Goal: Task Accomplishment & Management: Complete application form

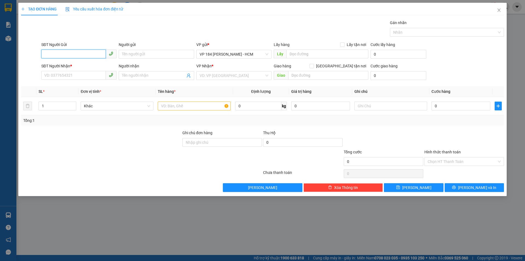
click at [81, 54] on input "SĐT Người Gửi" at bounding box center [73, 53] width 65 height 9
click at [85, 55] on input "SĐT Người Gửi" at bounding box center [73, 53] width 65 height 9
click at [87, 54] on input "SĐT Người Gửi" at bounding box center [73, 53] width 65 height 9
type input "0932182628"
click at [138, 57] on input "Người gửi" at bounding box center [156, 54] width 75 height 9
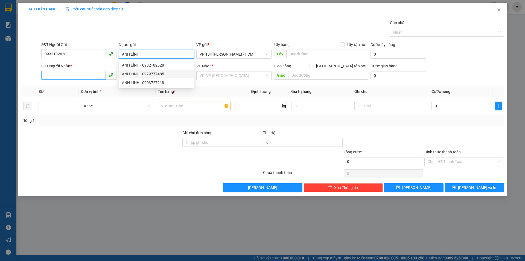
type input "ANH LĨNH"
click at [85, 74] on input "SĐT Người Nhận *" at bounding box center [73, 75] width 65 height 9
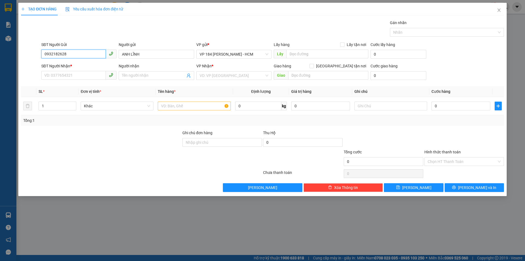
click at [74, 54] on input "0932182628" at bounding box center [73, 53] width 65 height 9
click at [75, 74] on input "SĐT Người Nhận *" at bounding box center [73, 75] width 65 height 9
paste input "0932182628"
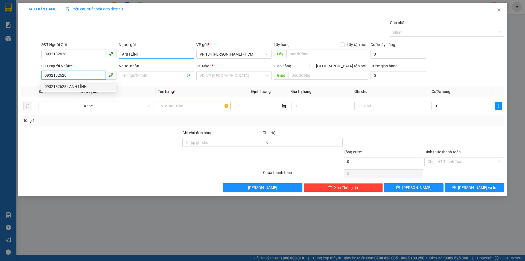
type input "0932182628"
click at [149, 52] on input "ANH LĨNH" at bounding box center [156, 54] width 75 height 9
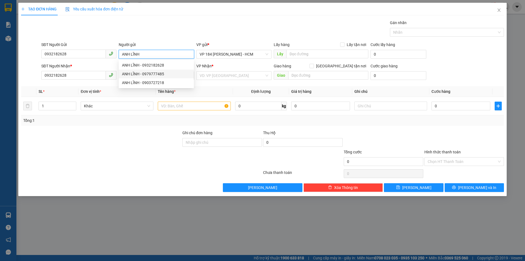
click at [149, 52] on input "ANH LĨNH" at bounding box center [156, 54] width 75 height 9
click at [151, 50] on input "ANH LĨNH" at bounding box center [156, 54] width 75 height 9
drag, startPoint x: 162, startPoint y: 17, endPoint x: 160, endPoint y: 23, distance: 5.4
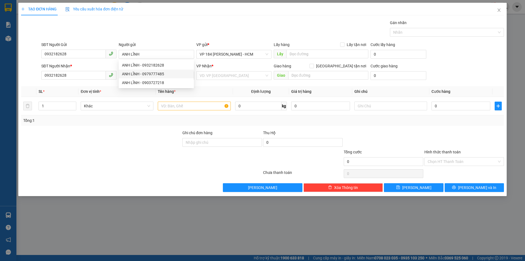
click at [162, 18] on div "TẠO ĐƠN HÀNG Yêu cầu xuất hóa đơn điện tử Transit Pickup Surcharge Ids Transit …" at bounding box center [262, 97] width 483 height 189
click at [132, 76] on input "Người nhận" at bounding box center [153, 75] width 63 height 6
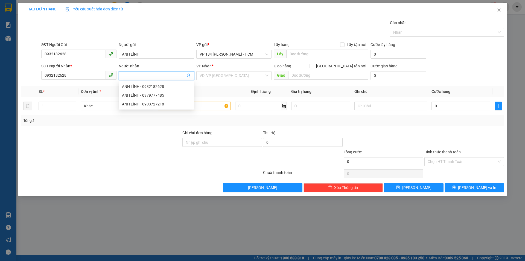
paste input "ANH LĨNH"
type input "ANH LĨNH"
click at [150, 32] on div "Gán nhãn Nhãn" at bounding box center [272, 29] width 465 height 19
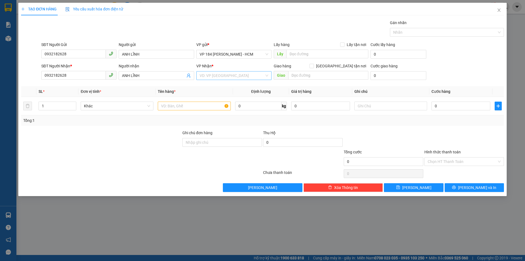
click at [211, 77] on input "search" at bounding box center [232, 75] width 65 height 8
click at [224, 17] on div "TẠO ĐƠN HÀNG Yêu cầu xuất hóa đơn điện tử Transit Pickup Surcharge Ids Transit …" at bounding box center [262, 97] width 483 height 189
click at [203, 100] on td at bounding box center [194, 106] width 77 height 18
click at [74, 104] on span "up" at bounding box center [73, 104] width 3 height 3
type input "3"
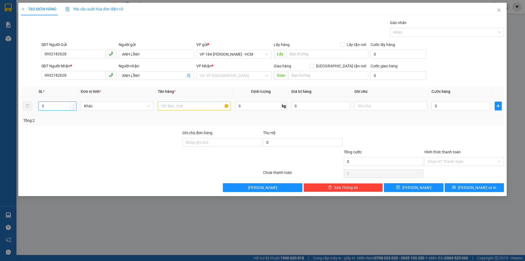
click at [74, 104] on span "up" at bounding box center [73, 104] width 3 height 3
click at [127, 109] on span "Khác" at bounding box center [117, 106] width 66 height 8
click at [173, 107] on input "text" at bounding box center [194, 105] width 73 height 9
type input "2T CARTON + 1K TRẮNG"
click at [438, 106] on input "0" at bounding box center [460, 105] width 59 height 9
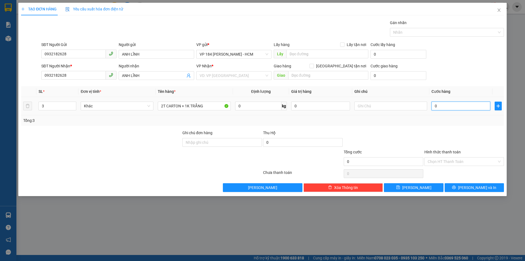
type input "1"
type input "15"
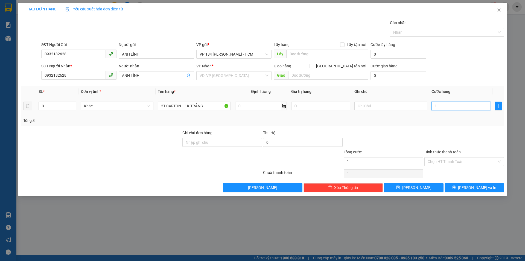
type input "15"
type input "150"
type input "1.500"
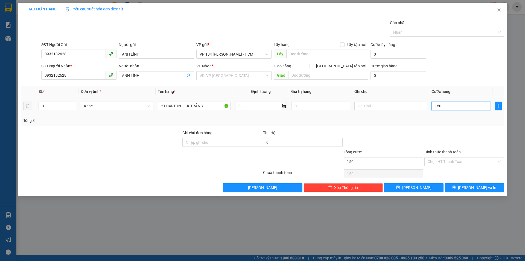
type input "1.500"
type input "15.000"
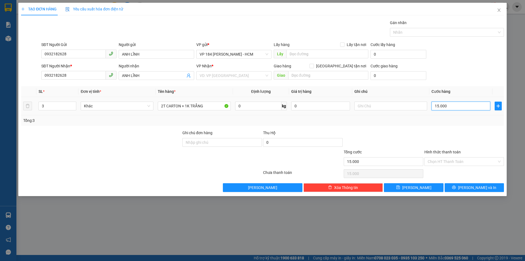
type input "150.000"
click at [457, 190] on button "[PERSON_NAME] và In" at bounding box center [474, 187] width 59 height 9
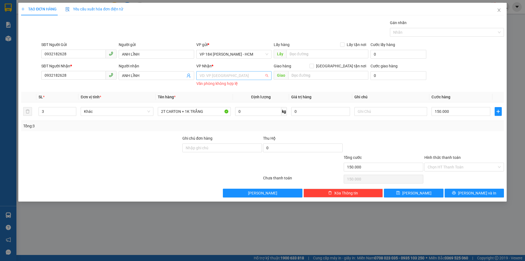
click at [252, 74] on input "search" at bounding box center [232, 75] width 65 height 8
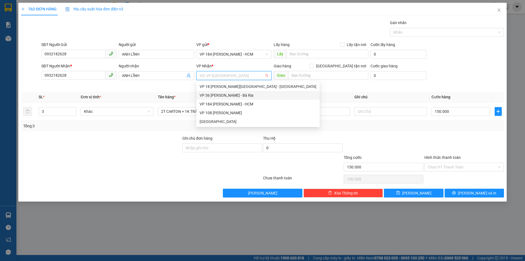
click at [245, 95] on div "VP 36 [PERSON_NAME] - Bà Rịa" at bounding box center [258, 95] width 117 height 6
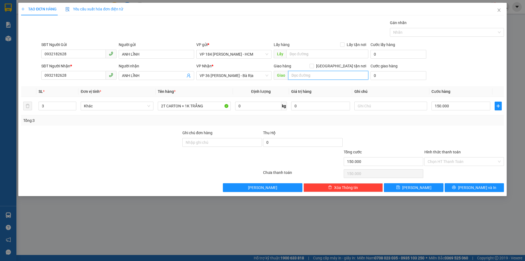
click at [301, 76] on input "text" at bounding box center [328, 75] width 80 height 9
type input "VPBR"
click at [456, 185] on button "[PERSON_NAME] và In" at bounding box center [474, 187] width 59 height 9
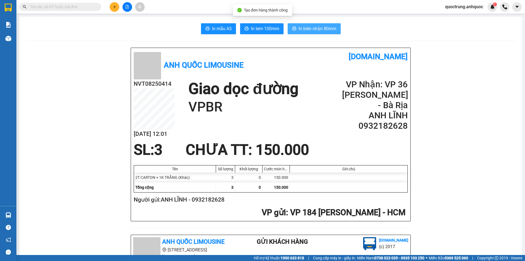
click at [332, 31] on span "In biên nhận 80mm" at bounding box center [318, 28] width 38 height 7
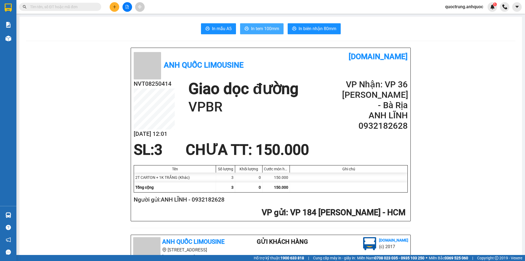
click at [253, 30] on span "In tem 100mm" at bounding box center [265, 28] width 28 height 7
click at [115, 8] on icon "plus" at bounding box center [115, 7] width 4 height 4
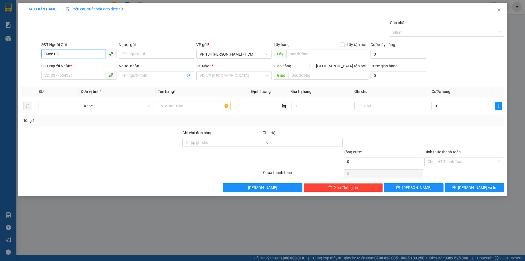
click at [95, 54] on input "0986131" at bounding box center [73, 53] width 65 height 9
click at [94, 53] on input "0986131612" at bounding box center [73, 53] width 65 height 9
type input "0986131612"
click at [90, 73] on input "SĐT Người Nhận *" at bounding box center [73, 75] width 65 height 9
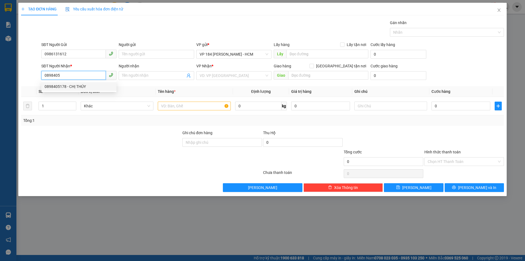
click at [80, 87] on div "0898405178 - CHỊ THÚY" at bounding box center [79, 86] width 69 height 6
type input "0898405178"
type input "CHỊ THÚY"
type input "VPVT"
type input "TM 7/8 THỦY"
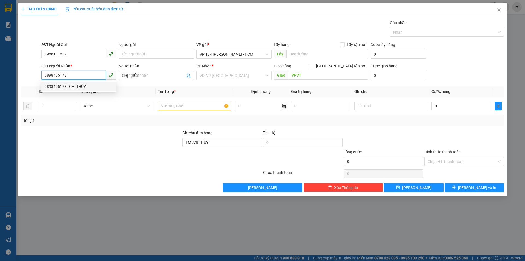
type input "50.000"
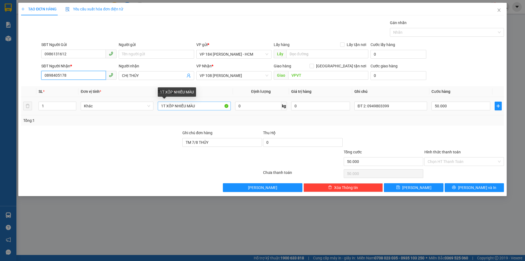
type input "0898405178"
click at [199, 102] on input "1T XỐP NHIỀU MÀU" at bounding box center [194, 105] width 73 height 9
drag, startPoint x: 199, startPoint y: 103, endPoint x: 112, endPoint y: 107, distance: 86.8
click at [112, 107] on tr "1 Khác 1T XỐP NHIỀU MÀU 0 kg 0 ĐT 2: 0949803399 50.000" at bounding box center [262, 106] width 483 height 18
type input "1T CARTON NILON"
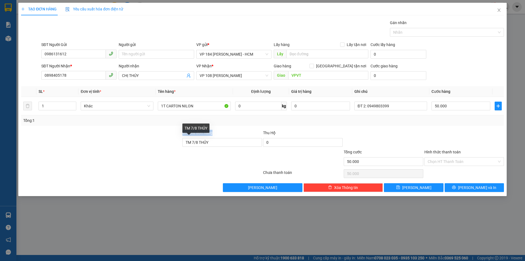
drag, startPoint x: 220, startPoint y: 147, endPoint x: 185, endPoint y: 144, distance: 35.1
click at [181, 143] on div "Ghi chú đơn hàng TM 7/8 THỦY Thu Hộ 0" at bounding box center [263, 139] width 484 height 19
click at [233, 147] on div "Ghi chú đơn hàng TM 7/8 THỦY" at bounding box center [222, 139] width 80 height 19
drag, startPoint x: 229, startPoint y: 143, endPoint x: 165, endPoint y: 143, distance: 64.5
click at [165, 143] on div "Ghi chú đơn hàng TM 7/8 THỦY Thu Hộ 0" at bounding box center [263, 139] width 484 height 19
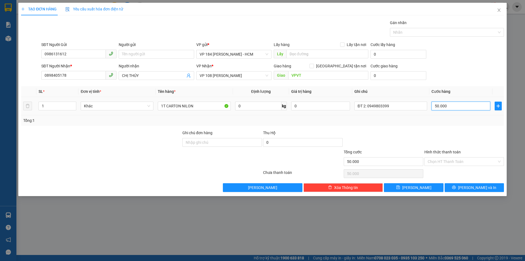
click at [466, 103] on input "50.000" at bounding box center [460, 105] width 59 height 9
type input "3"
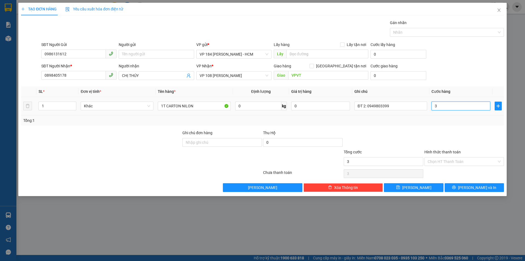
type input "30"
type input "300"
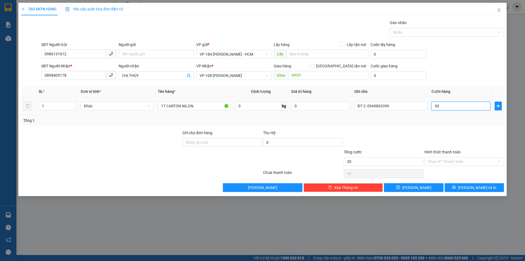
type input "300"
type input "3.000"
type input "30.000"
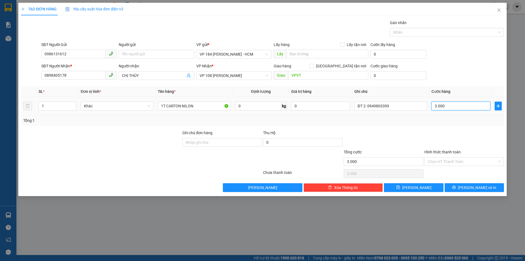
type input "30.000"
drag, startPoint x: 397, startPoint y: 107, endPoint x: 283, endPoint y: 106, distance: 114.0
click at [283, 106] on tr "1 Khác 1T CARTON NILON 0 kg 0 ĐT 2: 0949803399 30.000" at bounding box center [262, 106] width 483 height 18
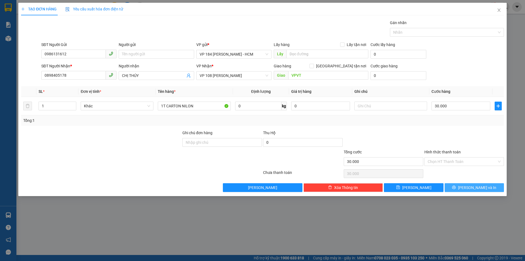
click at [467, 185] on button "[PERSON_NAME] và In" at bounding box center [474, 187] width 59 height 9
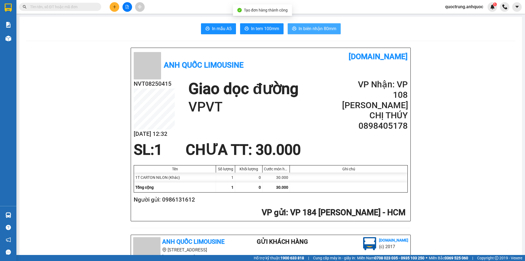
click at [304, 31] on span "In biên nhận 80mm" at bounding box center [318, 28] width 38 height 7
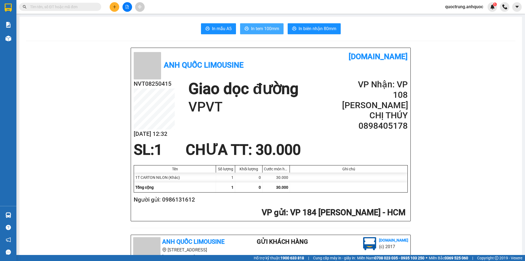
click at [270, 25] on button "In tem 100mm" at bounding box center [261, 28] width 43 height 11
